Goal: Use online tool/utility: Utilize a website feature to perform a specific function

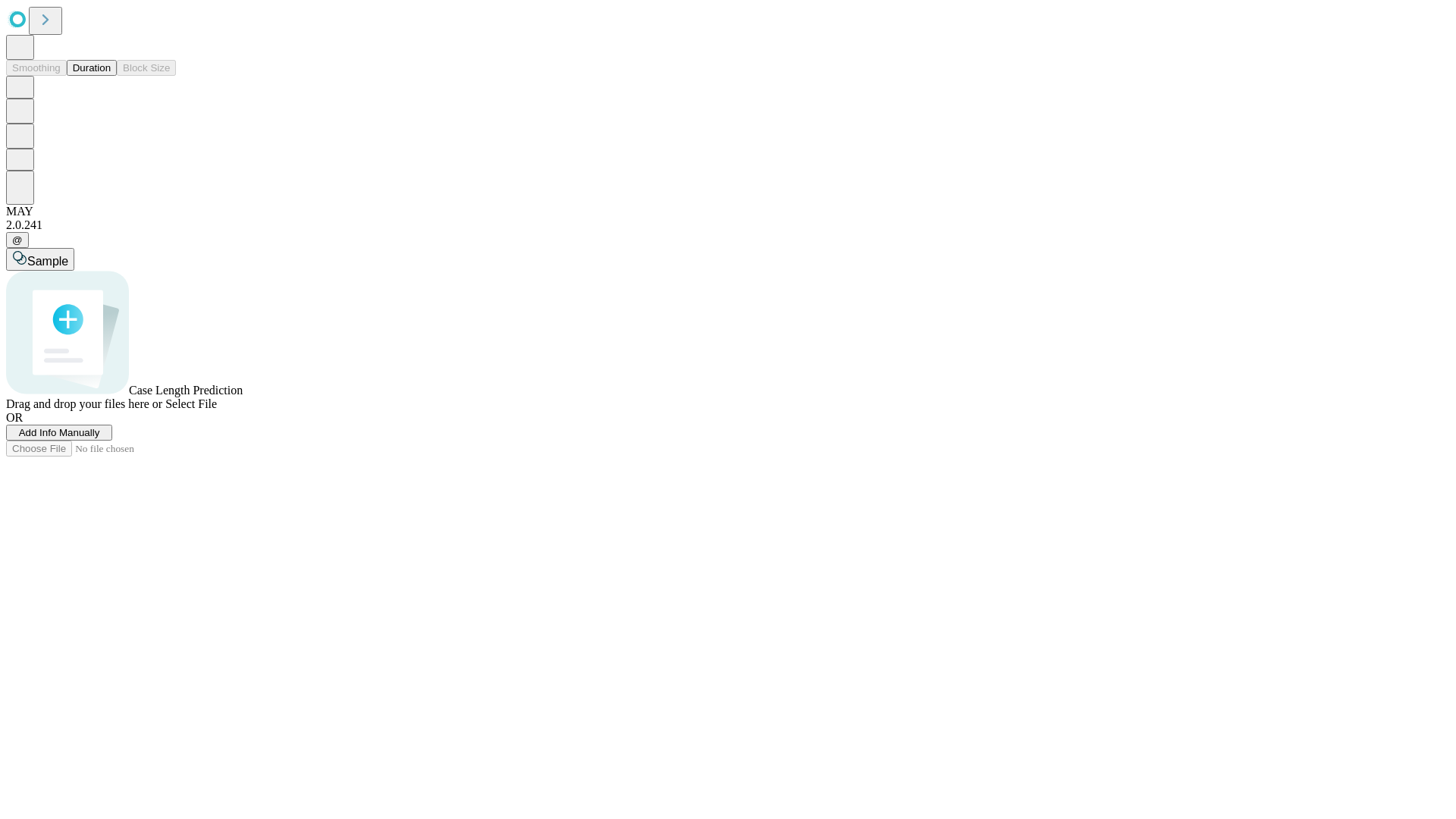
click at [111, 76] on button "Duration" at bounding box center [91, 67] width 50 height 16
click at [100, 439] on span "Add Info Manually" at bounding box center [59, 433] width 82 height 11
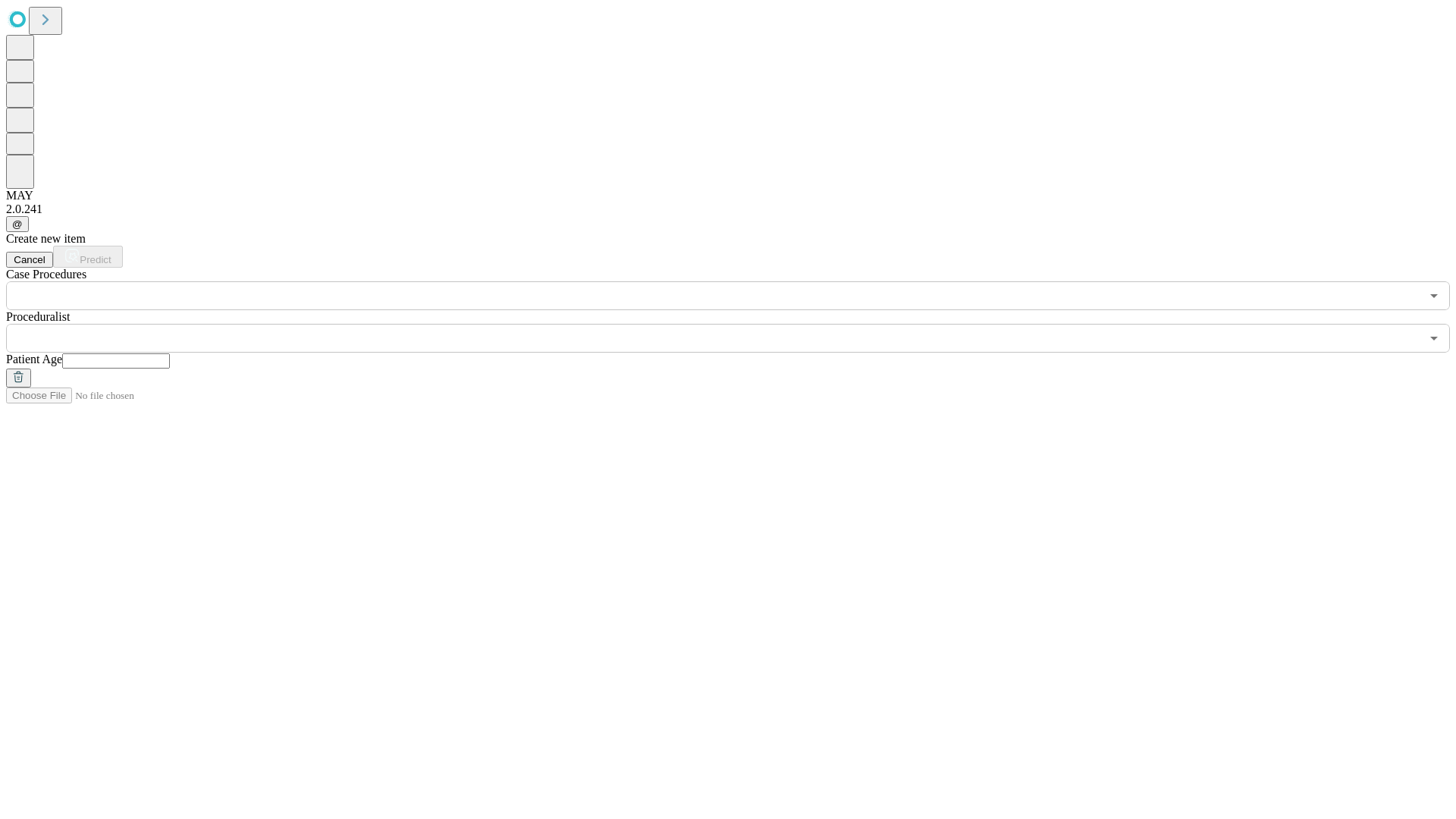
click at [170, 353] on input "text" at bounding box center [115, 361] width 108 height 15
type input "**"
click at [738, 324] on input "text" at bounding box center [712, 338] width 1414 height 29
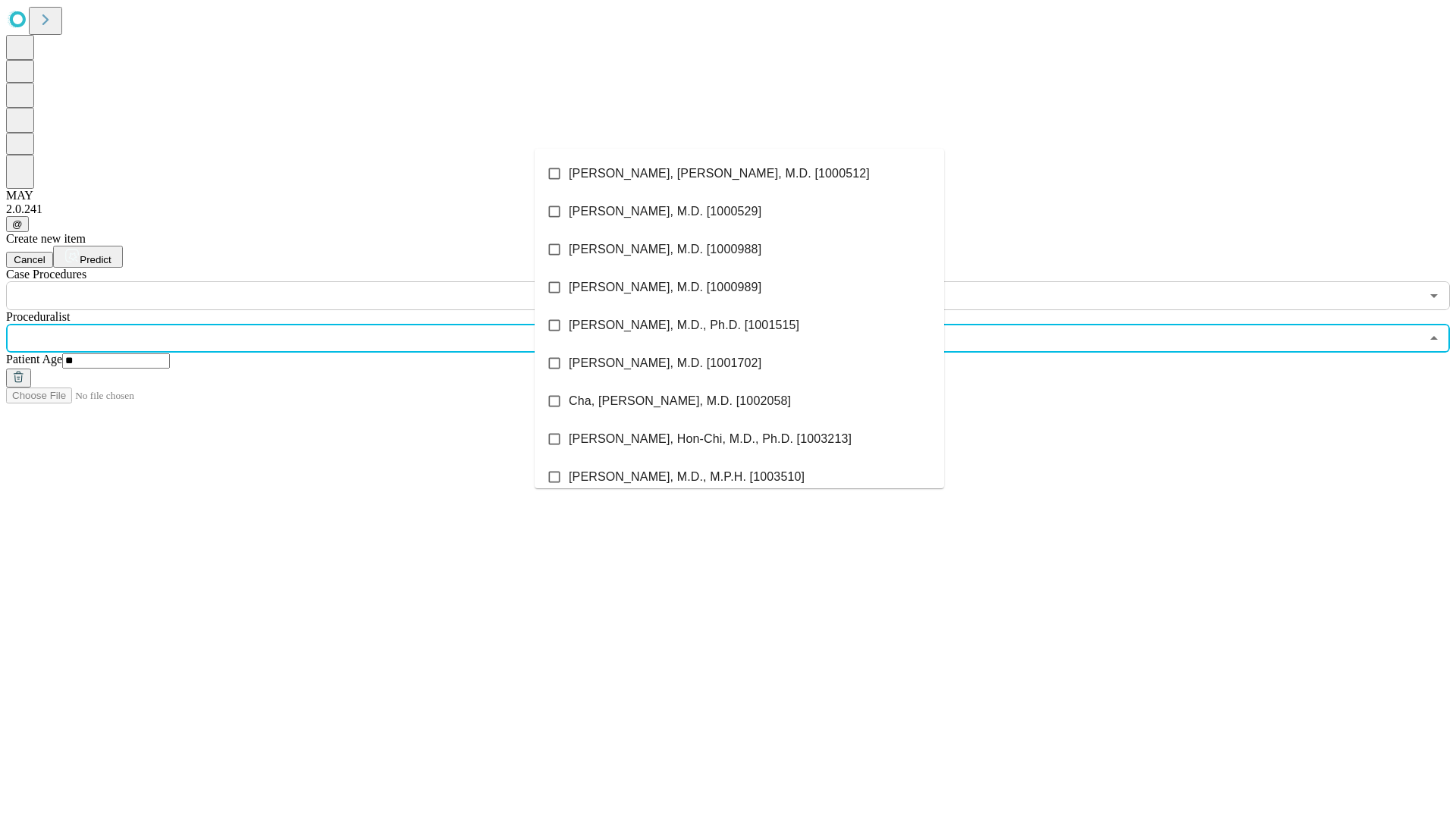
click at [739, 173] on li "[PERSON_NAME], [PERSON_NAME], M.D. [1000512]" at bounding box center [738, 173] width 409 height 37
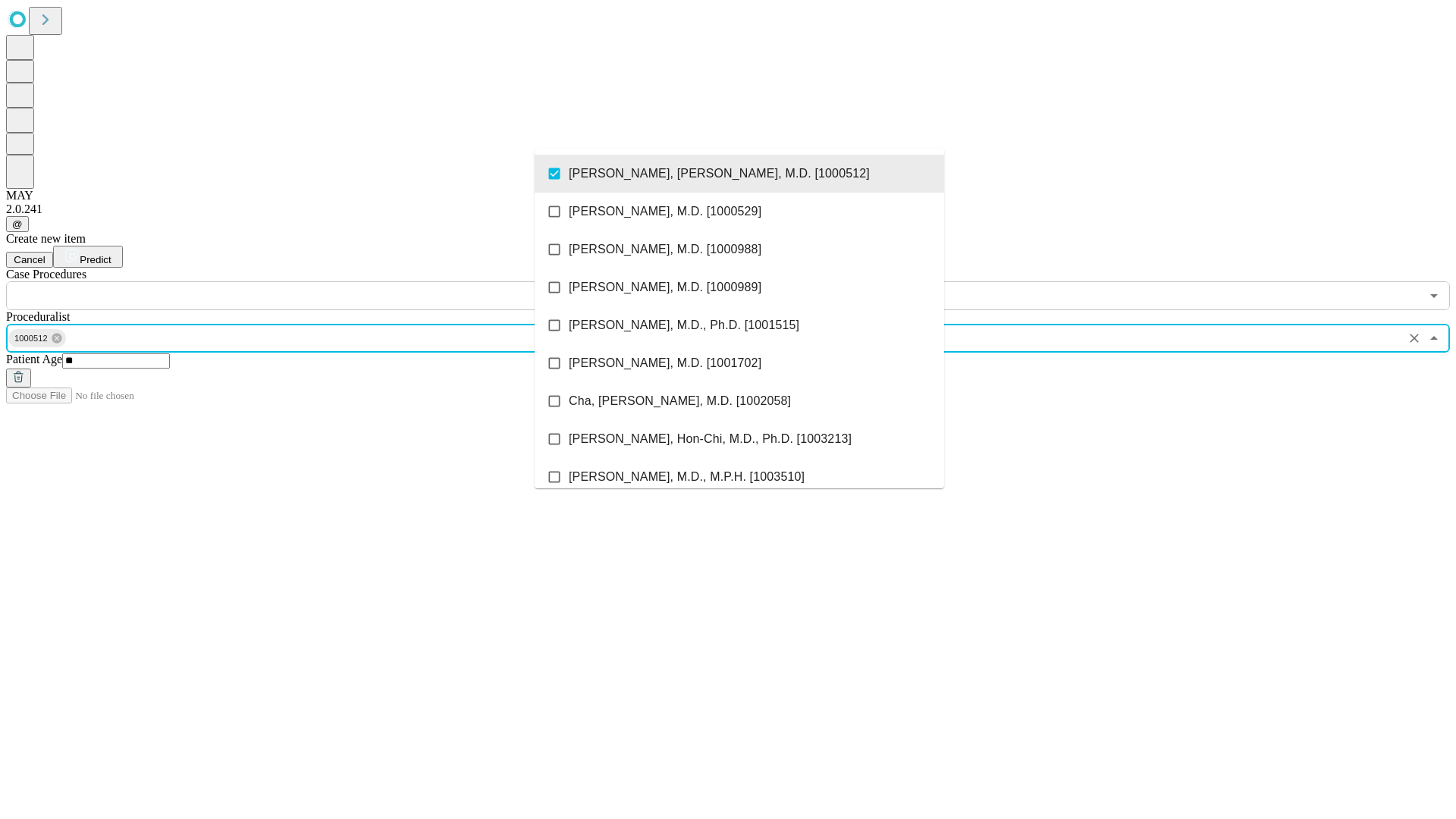
click at [319, 281] on input "text" at bounding box center [712, 295] width 1414 height 29
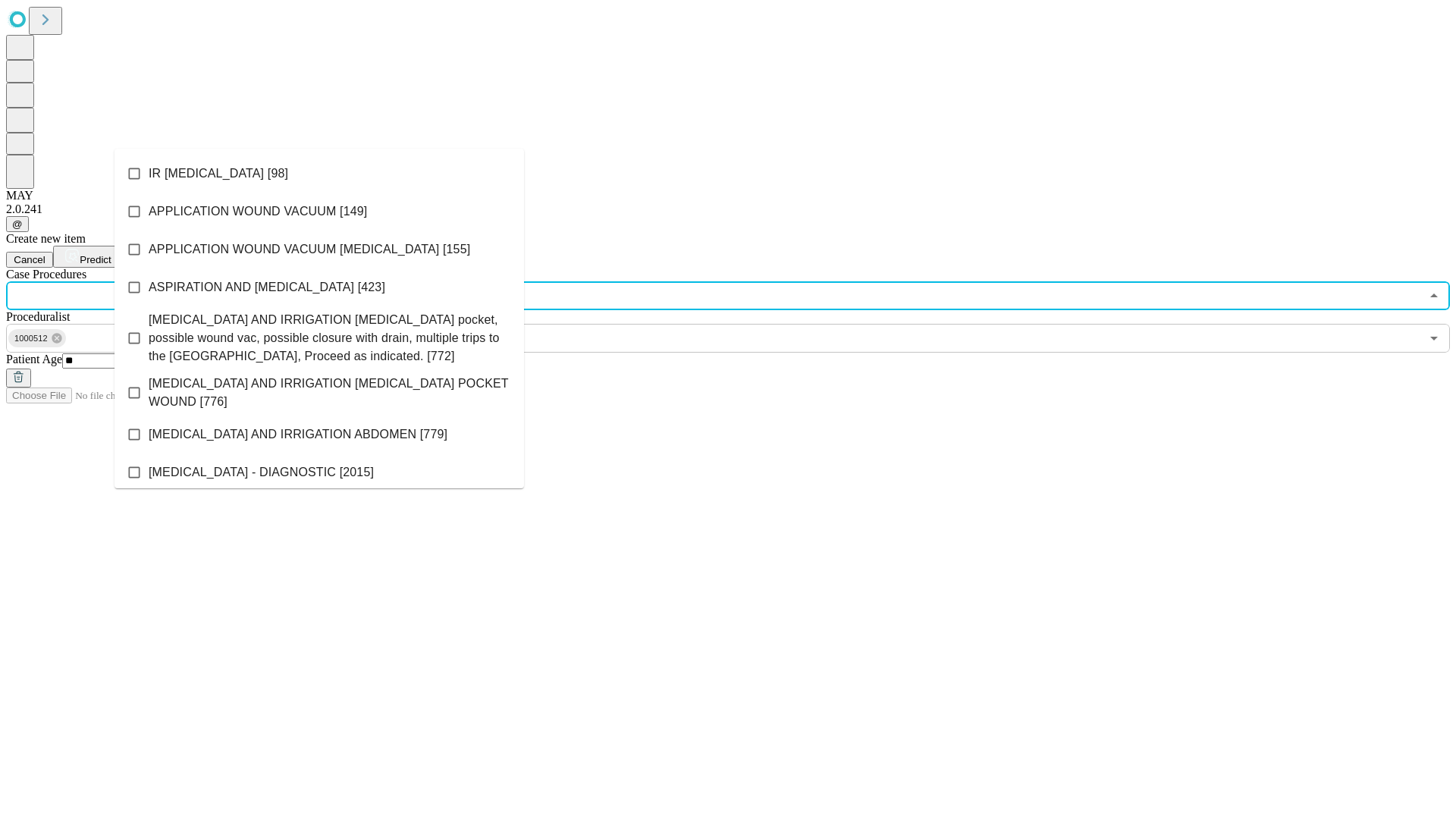
click at [319, 173] on li "IR [MEDICAL_DATA] [98]" at bounding box center [319, 173] width 409 height 37
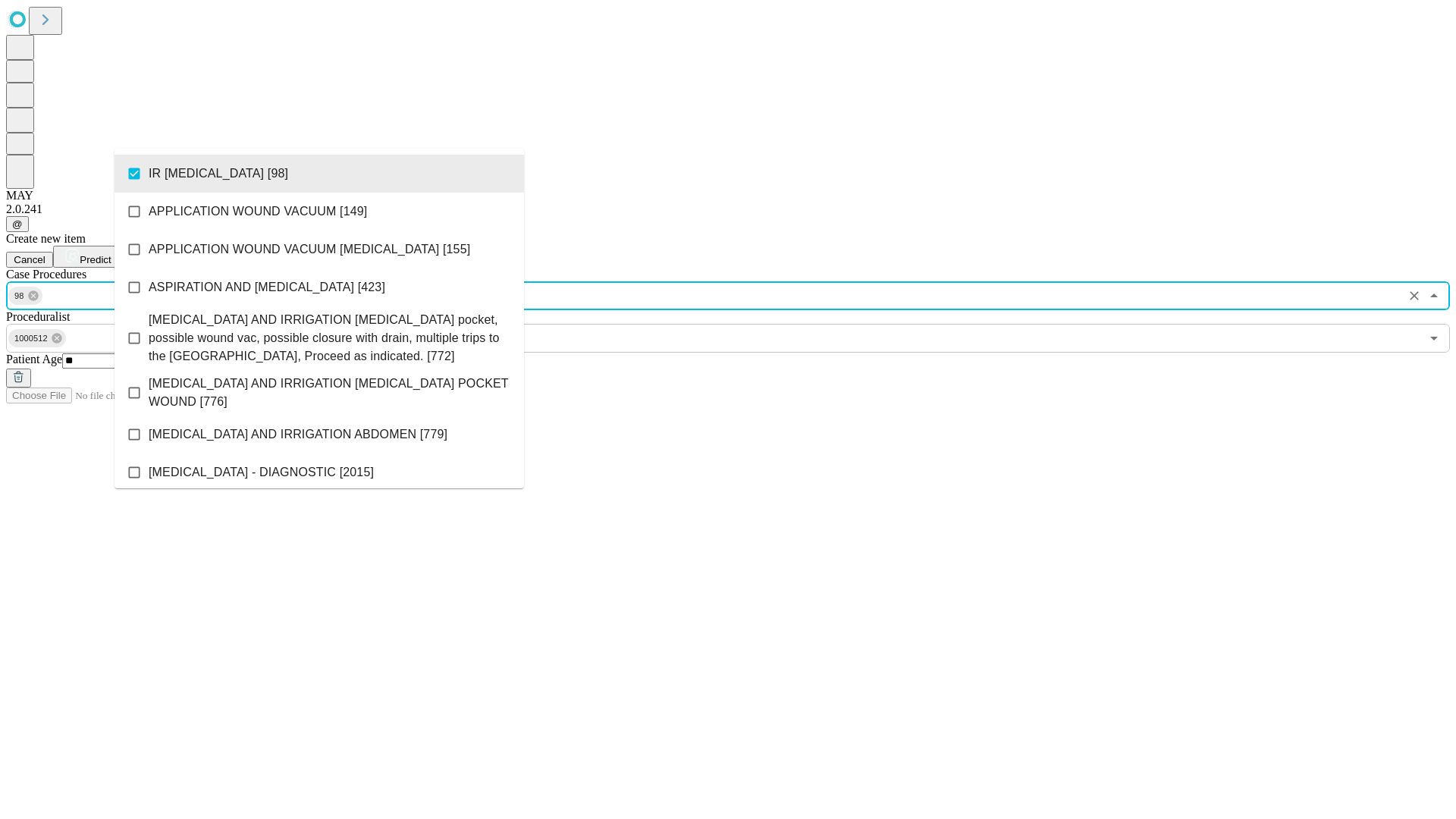
click at [111, 254] on span "Predict" at bounding box center [95, 260] width 31 height 11
